Goal: Task Accomplishment & Management: Manage account settings

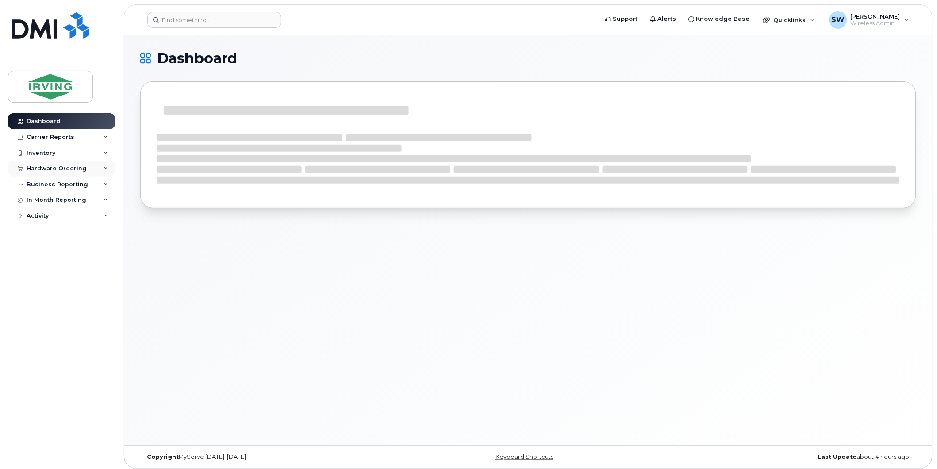
click at [52, 165] on div "Hardware Ordering" at bounding box center [61, 169] width 107 height 16
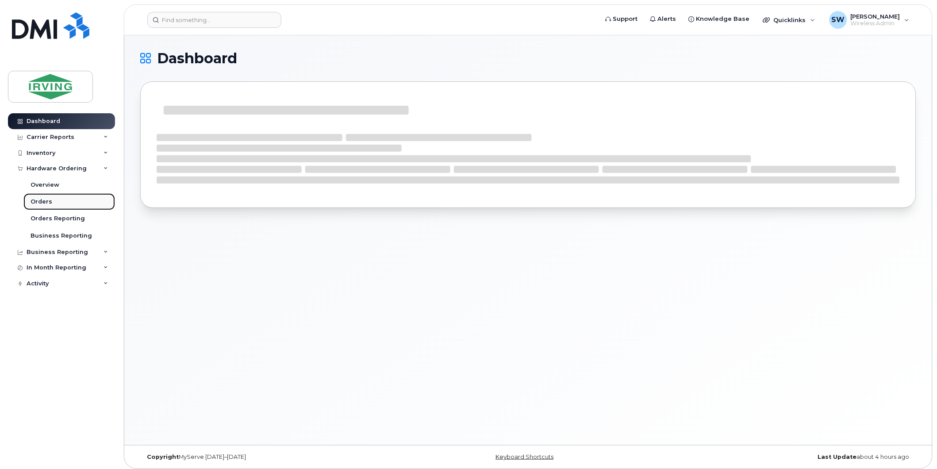
click at [41, 205] on div "Orders" at bounding box center [42, 202] width 22 height 8
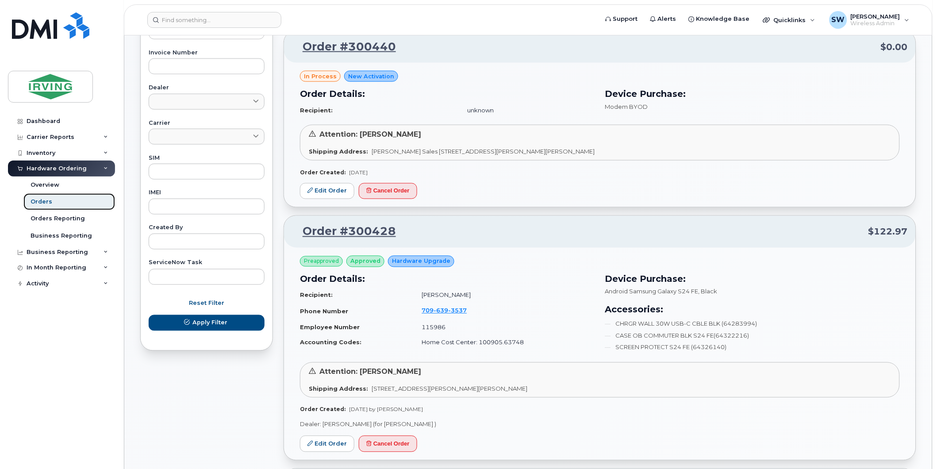
scroll to position [393, 0]
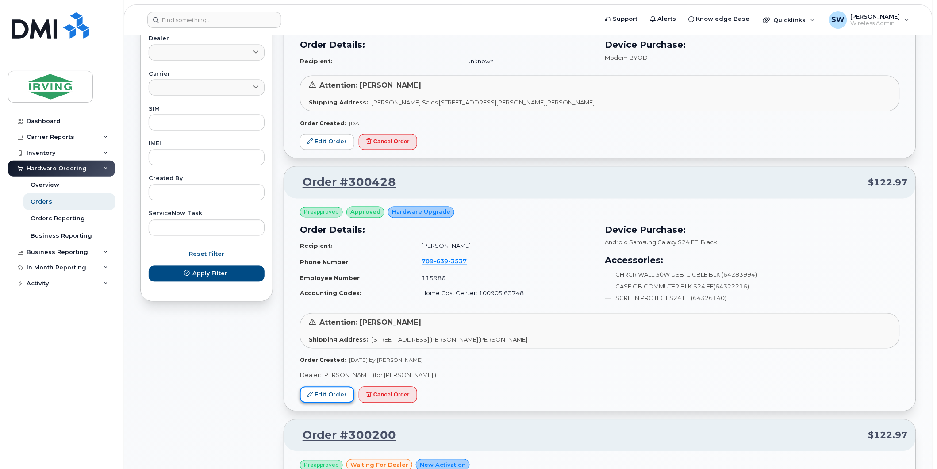
click at [340, 391] on link "Edit Order" at bounding box center [327, 395] width 54 height 16
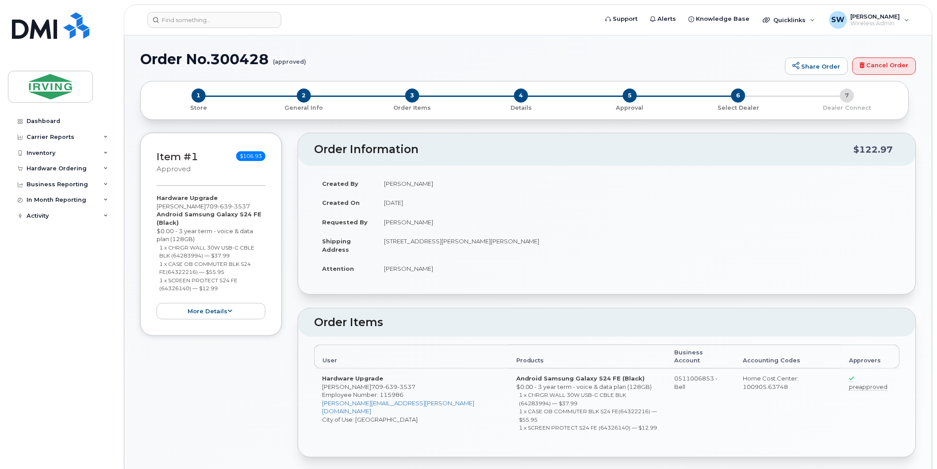
radio input "true"
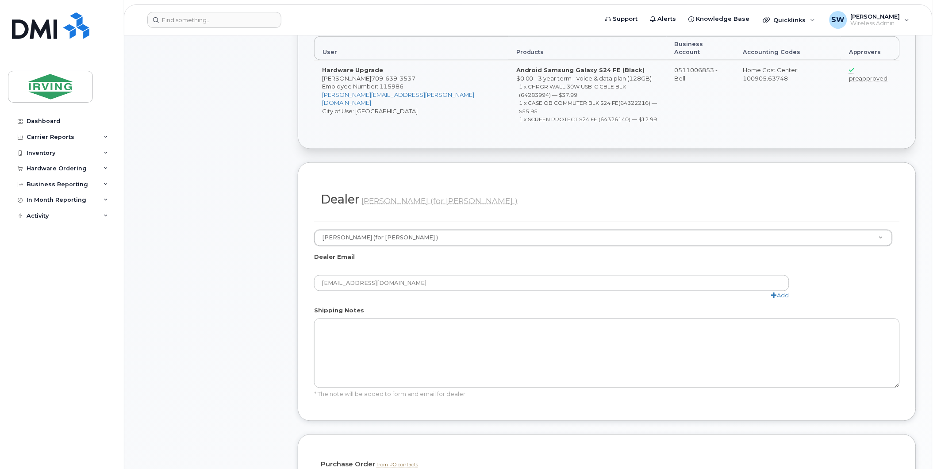
scroll to position [443, 0]
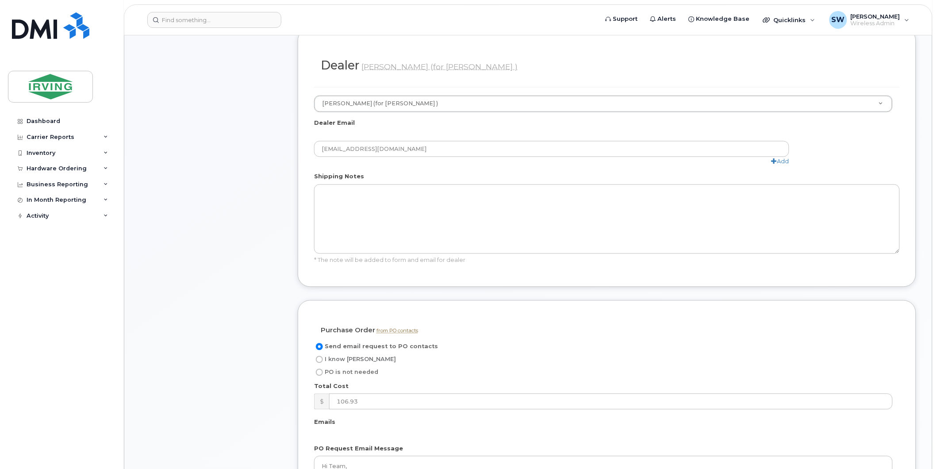
click at [320, 356] on input "I know [PERSON_NAME]" at bounding box center [319, 359] width 7 height 7
radio input "true"
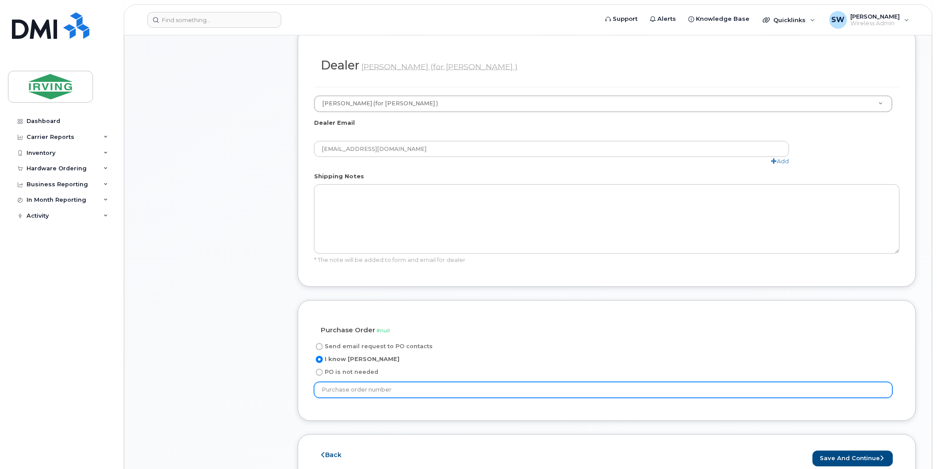
click at [423, 382] on input "text" at bounding box center [603, 390] width 579 height 16
type input "184687"
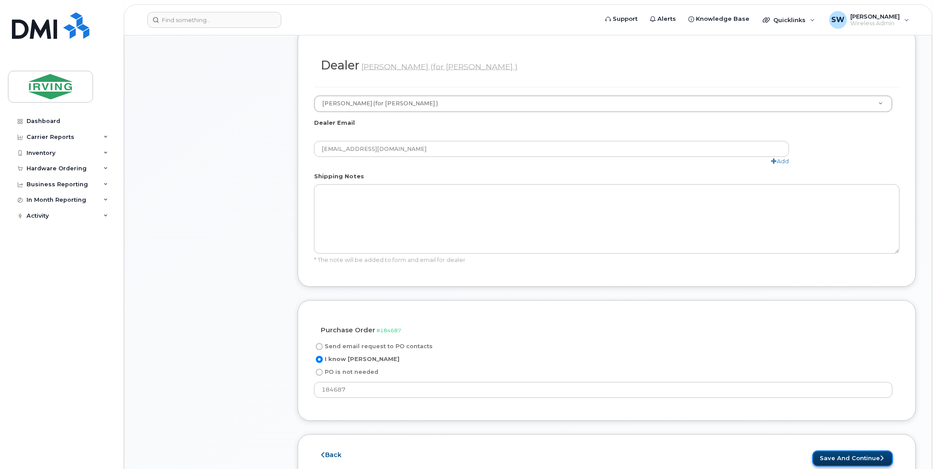
click at [851, 451] on button "Save and Continue" at bounding box center [853, 459] width 81 height 16
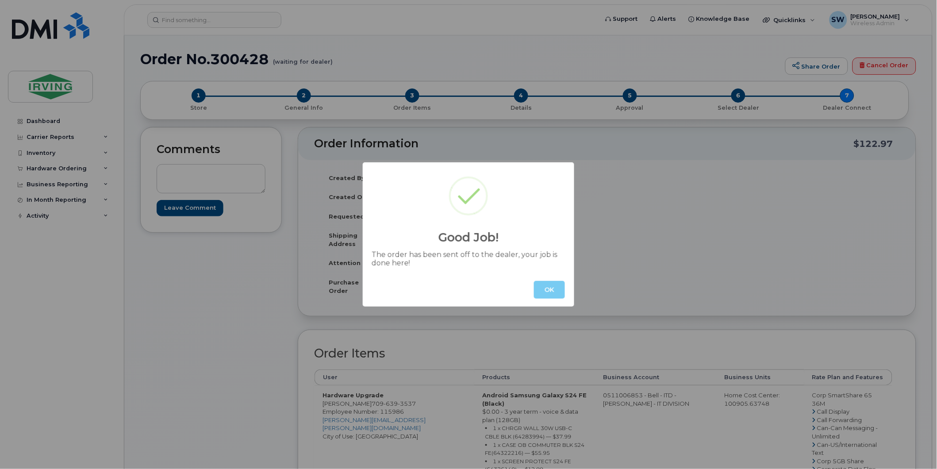
click at [547, 292] on button "OK" at bounding box center [549, 290] width 31 height 18
